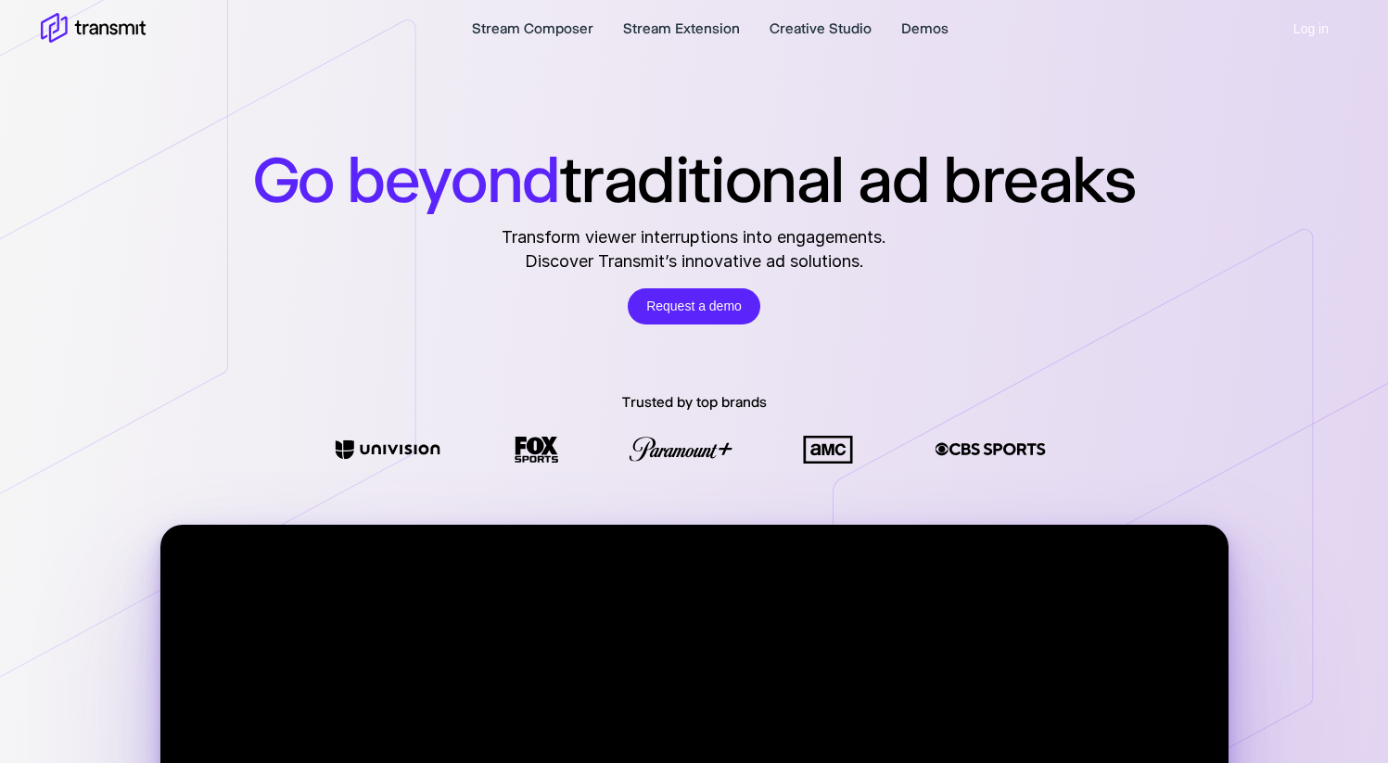
click at [1316, 31] on button "Log in" at bounding box center [1311, 29] width 72 height 36
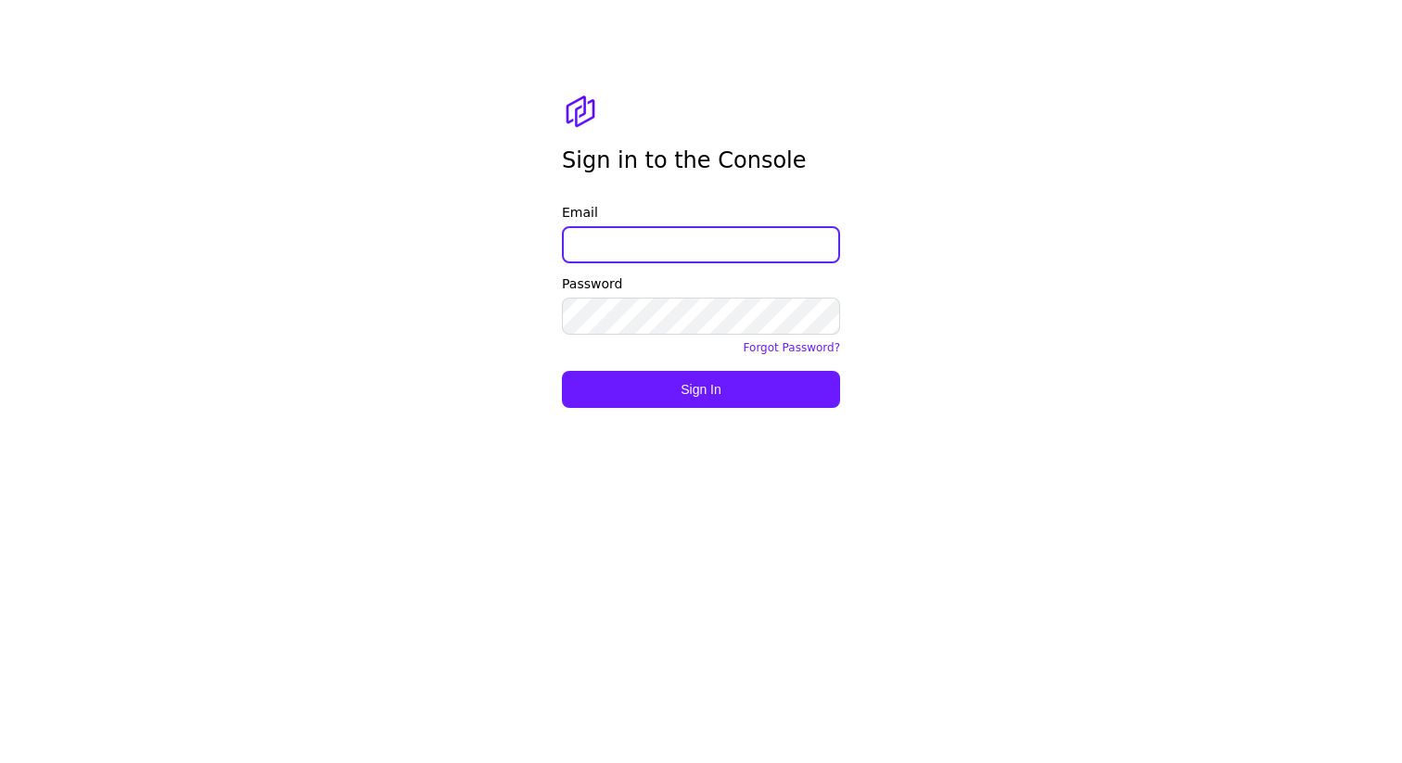
click at [635, 246] on input "Email" at bounding box center [701, 244] width 278 height 37
type input "christa@ottera.tv"
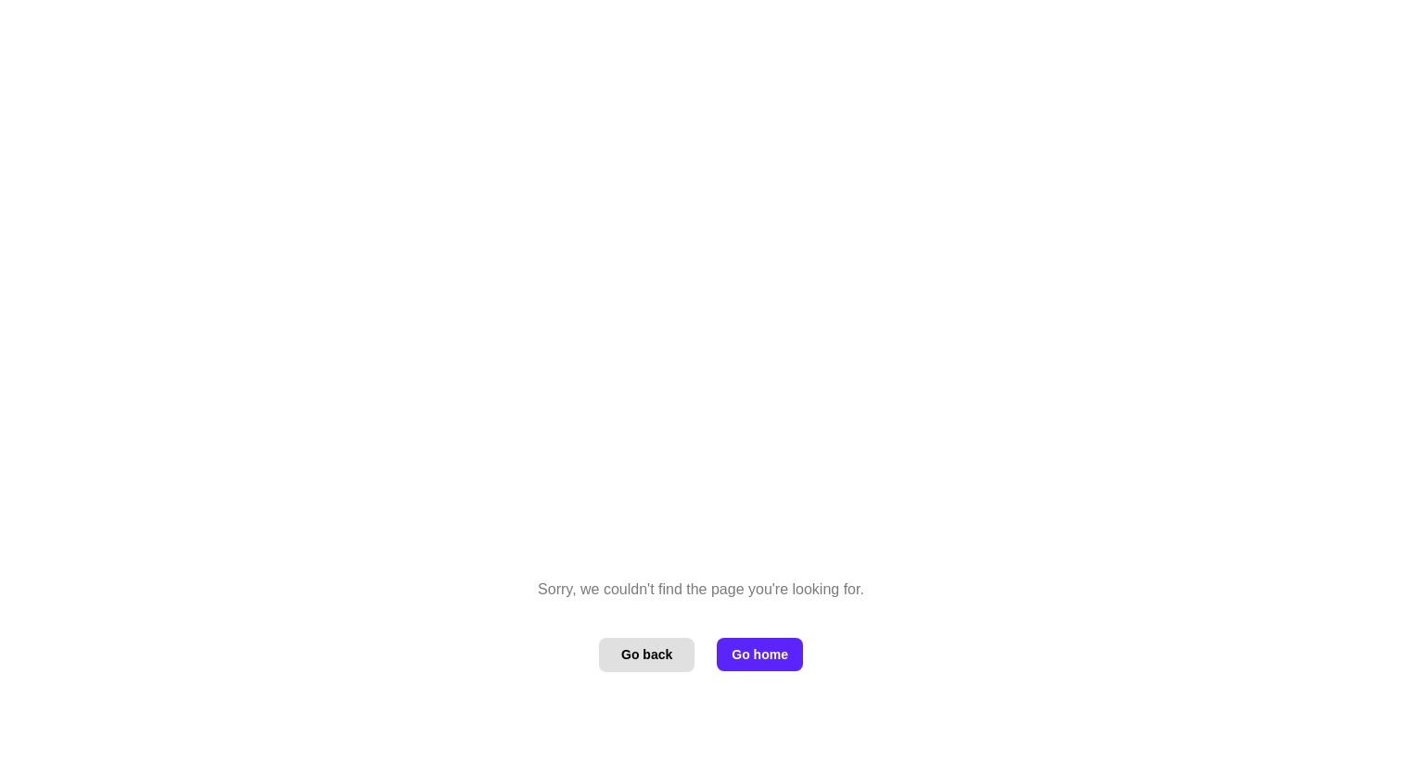
click at [677, 656] on button "Go back" at bounding box center [647, 655] width 96 height 34
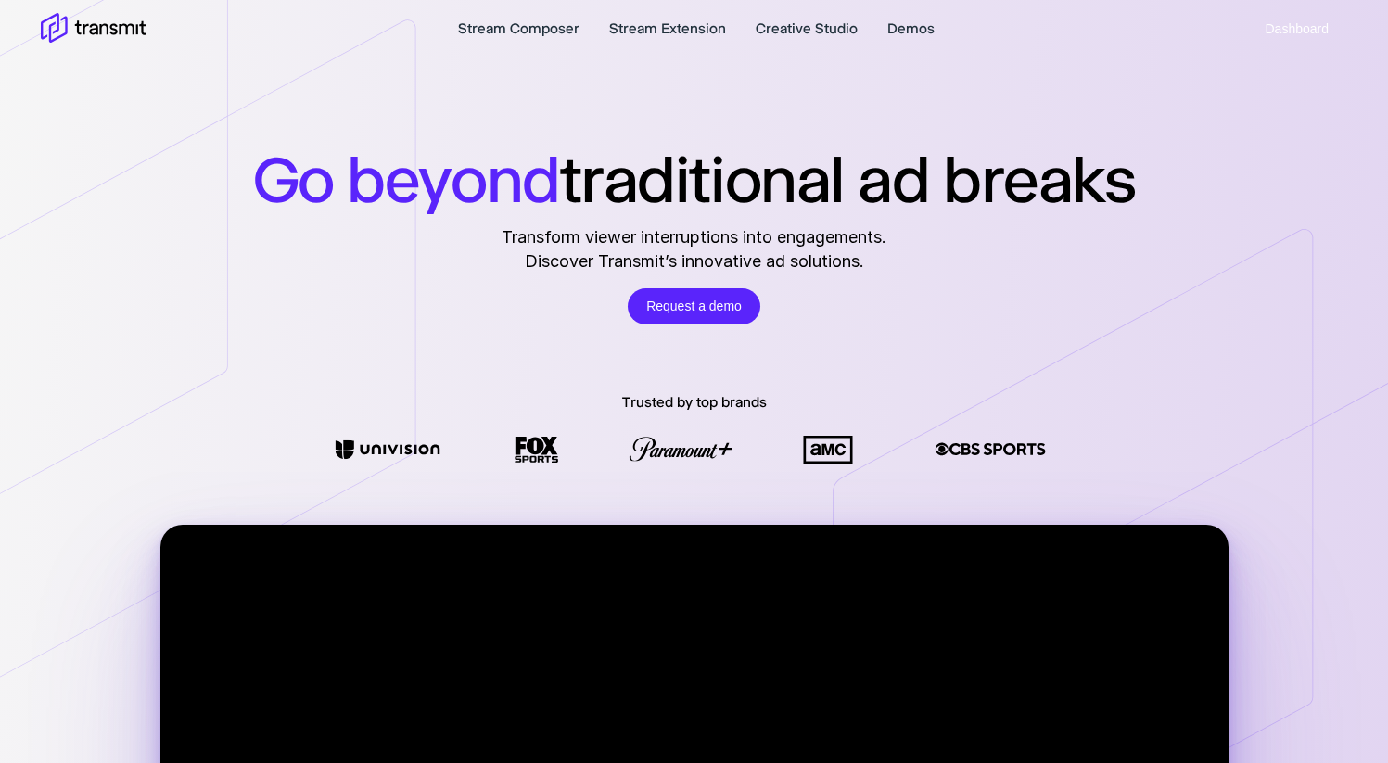
click at [1282, 32] on button "Dashboard" at bounding box center [1297, 29] width 101 height 36
